Goal: Browse casually

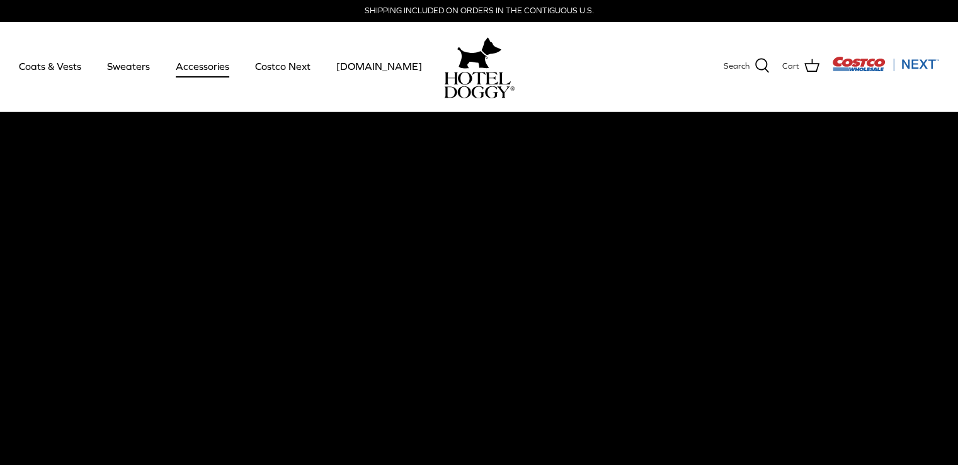
click at [209, 64] on link "Accessories" at bounding box center [202, 66] width 76 height 43
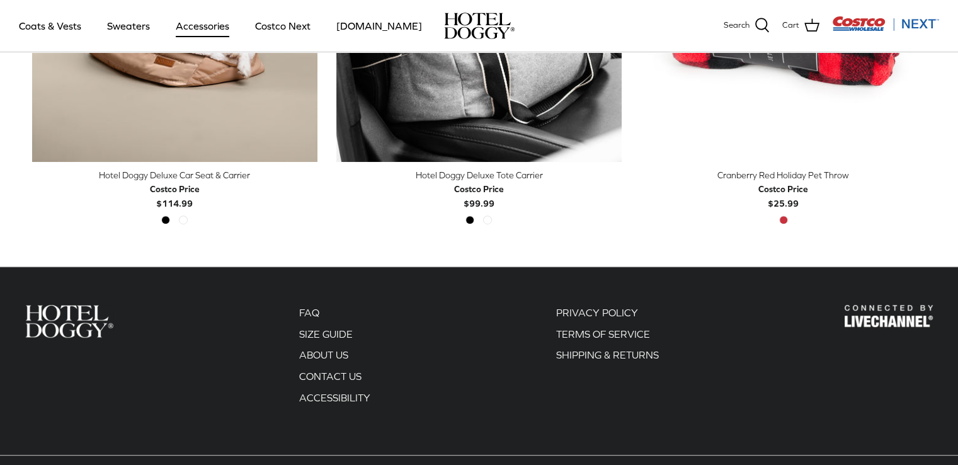
scroll to position [388, 0]
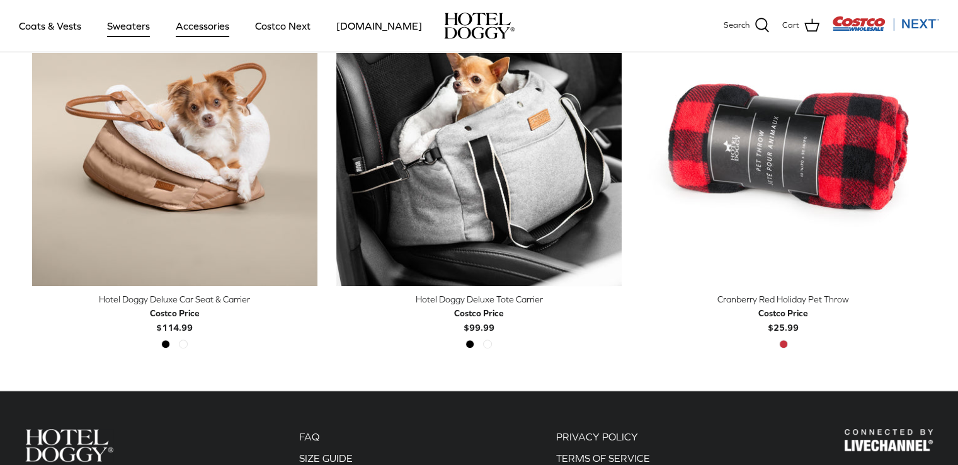
click at [133, 25] on link "Sweaters" at bounding box center [128, 25] width 65 height 43
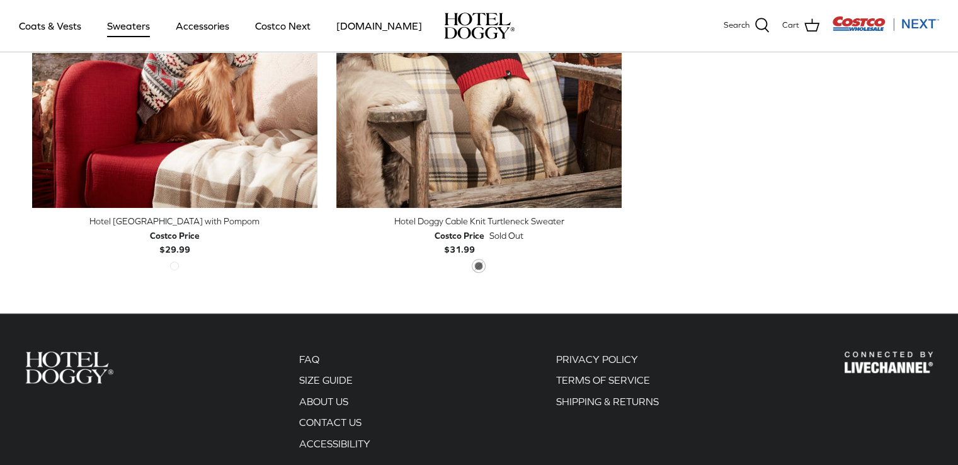
scroll to position [567, 0]
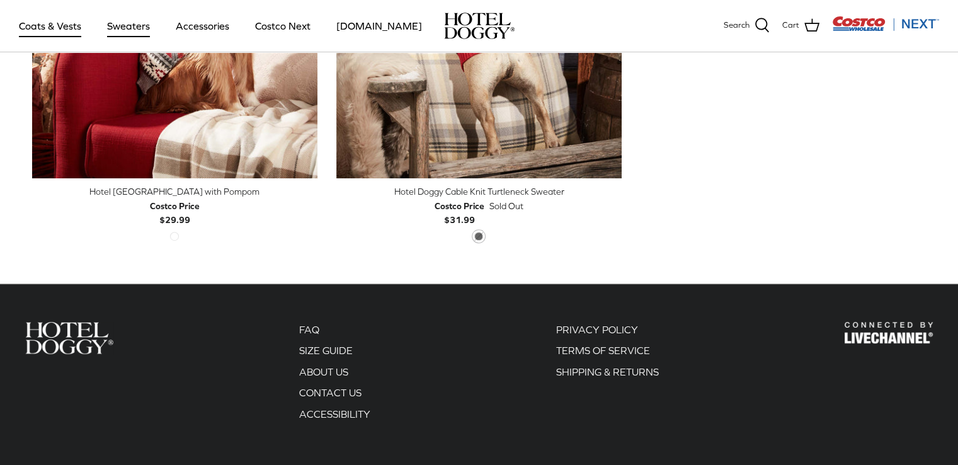
click at [50, 22] on link "Coats & Vests" at bounding box center [50, 25] width 85 height 43
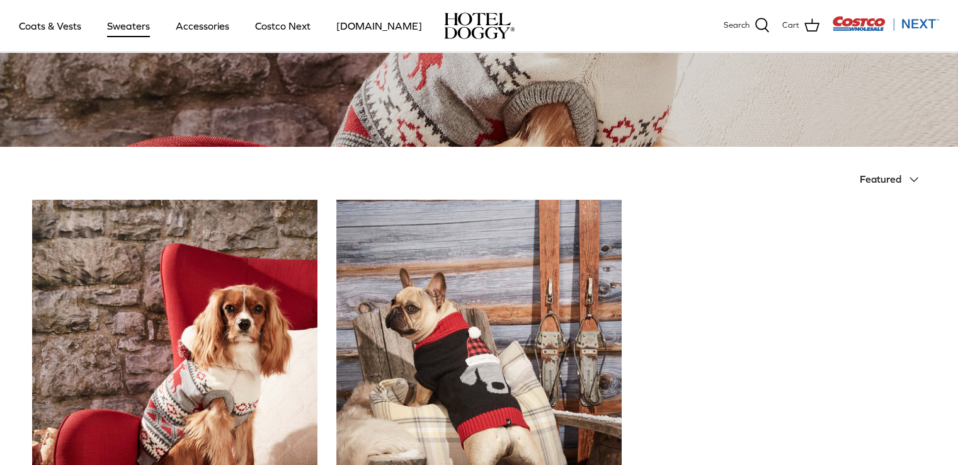
scroll to position [0, 0]
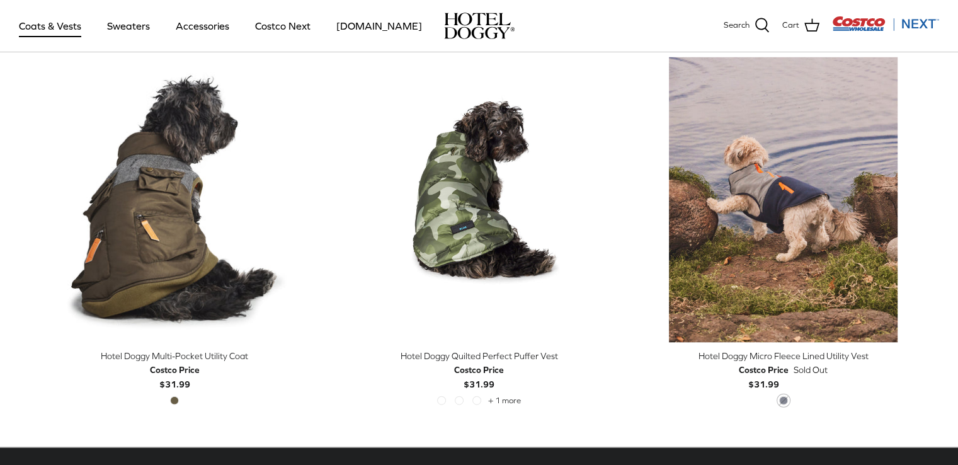
scroll to position [2626, 0]
